Goal: Navigation & Orientation: Find specific page/section

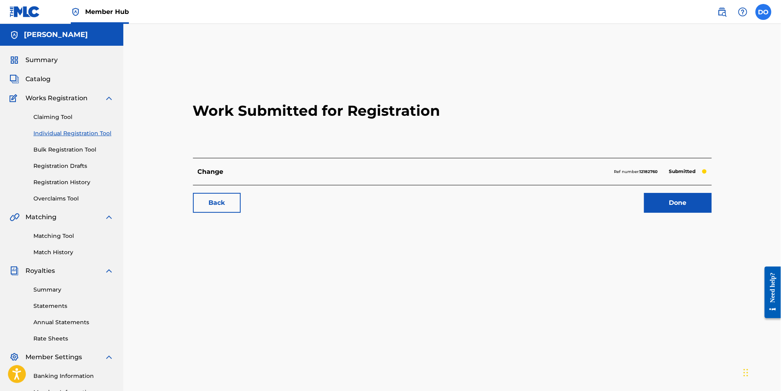
click at [765, 16] on label at bounding box center [764, 12] width 16 height 16
click at [764, 12] on input "DO [PERSON_NAME] [EMAIL_ADDRESS][DOMAIN_NAME] Notification Preferences Profile …" at bounding box center [764, 12] width 0 height 0
click at [685, 116] on p "Log out" at bounding box center [686, 112] width 19 height 7
click at [764, 12] on input "DO [PERSON_NAME] [EMAIL_ADDRESS][DOMAIN_NAME] Notification Preferences Profile …" at bounding box center [764, 12] width 0 height 0
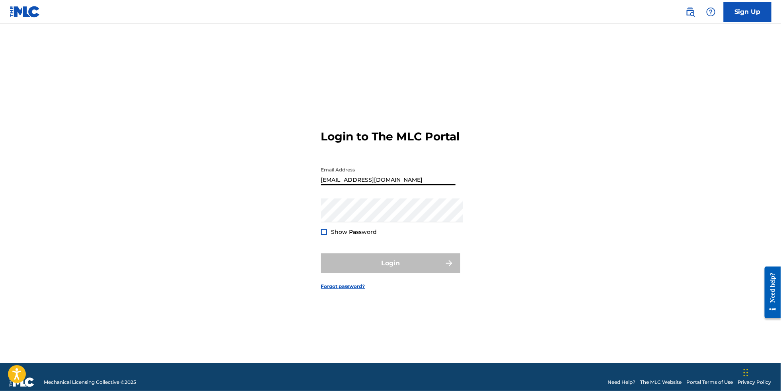
type input "[EMAIL_ADDRESS][DOMAIN_NAME]"
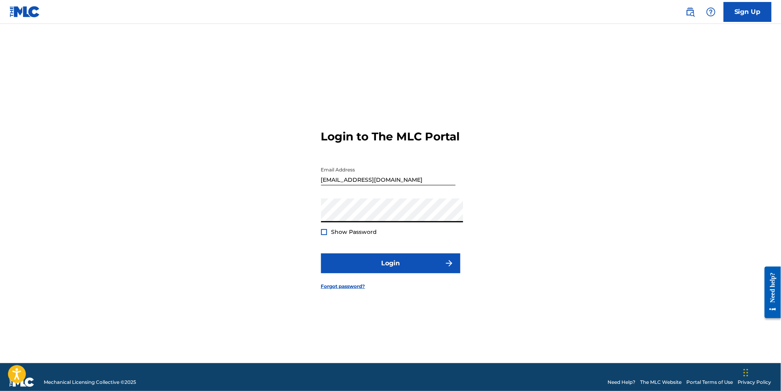
click at [390, 267] on button "Login" at bounding box center [390, 263] width 139 height 20
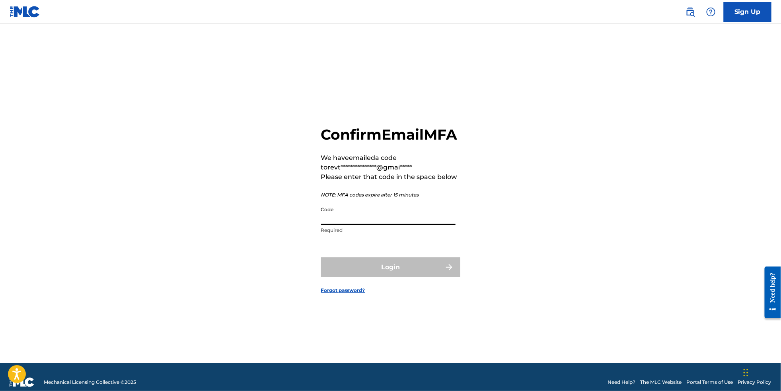
paste input "968454"
click at [367, 270] on div "Login" at bounding box center [390, 267] width 139 height 20
click at [321, 220] on input "968454" at bounding box center [388, 214] width 134 height 23
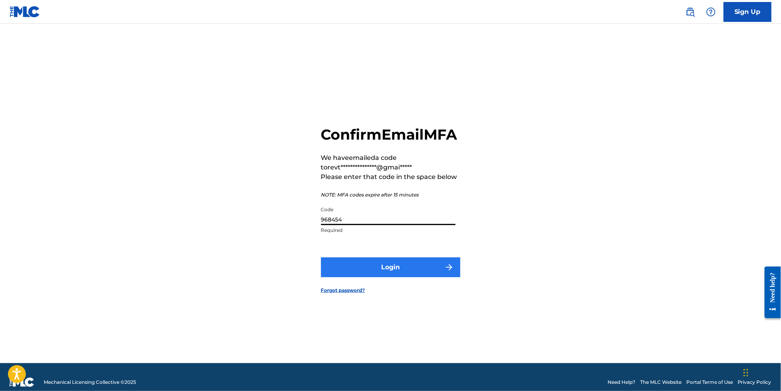
type input "968454"
click at [343, 267] on button "Login" at bounding box center [390, 267] width 139 height 20
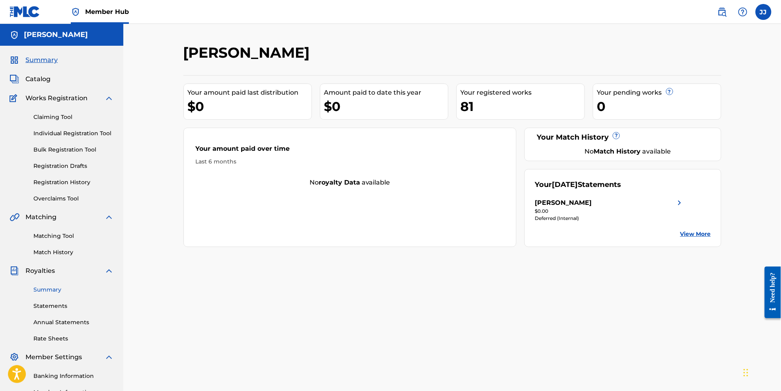
click at [59, 294] on link "Summary" at bounding box center [73, 290] width 80 height 8
